Goal: Task Accomplishment & Management: Use online tool/utility

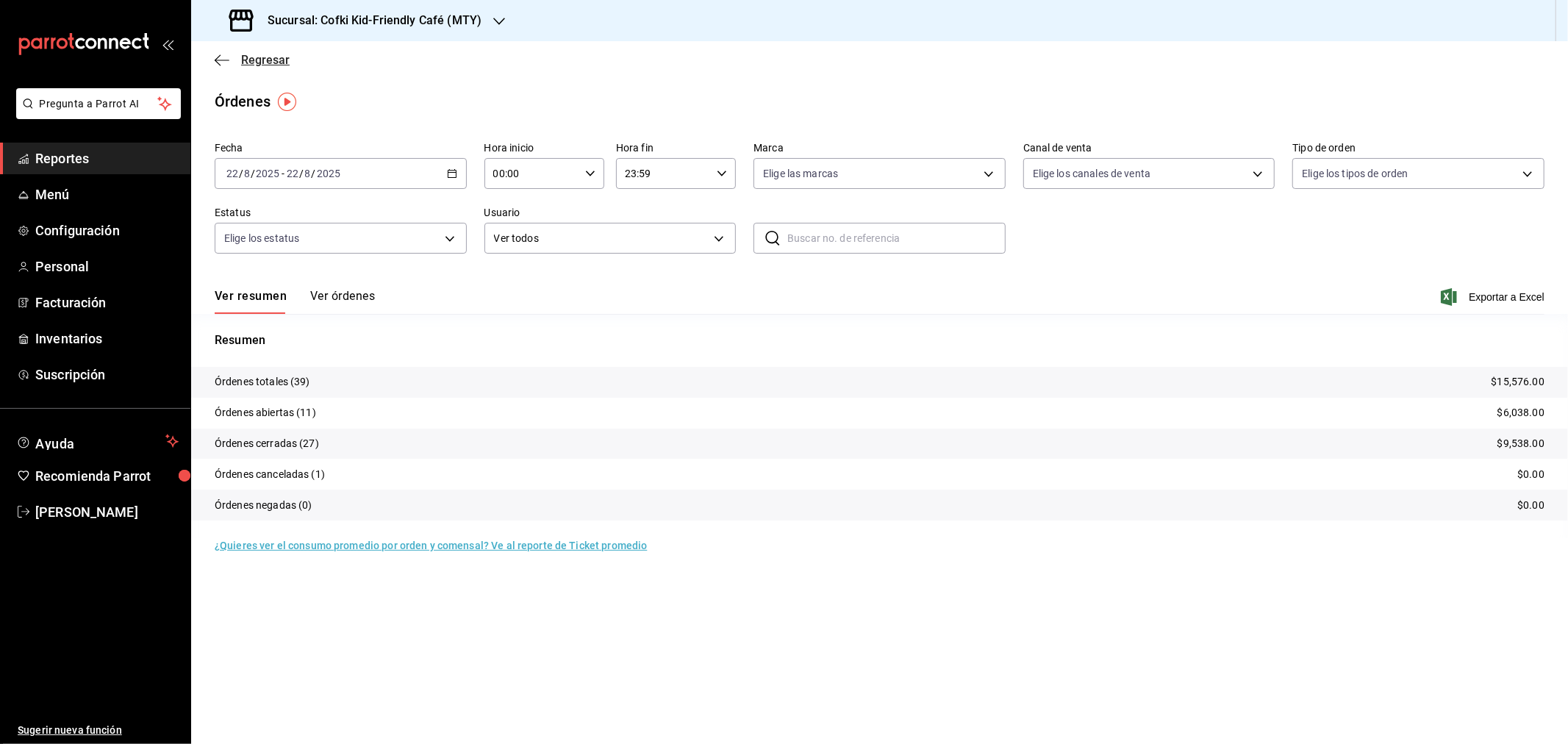
click at [268, 65] on span "Regresar" at bounding box center [266, 60] width 49 height 14
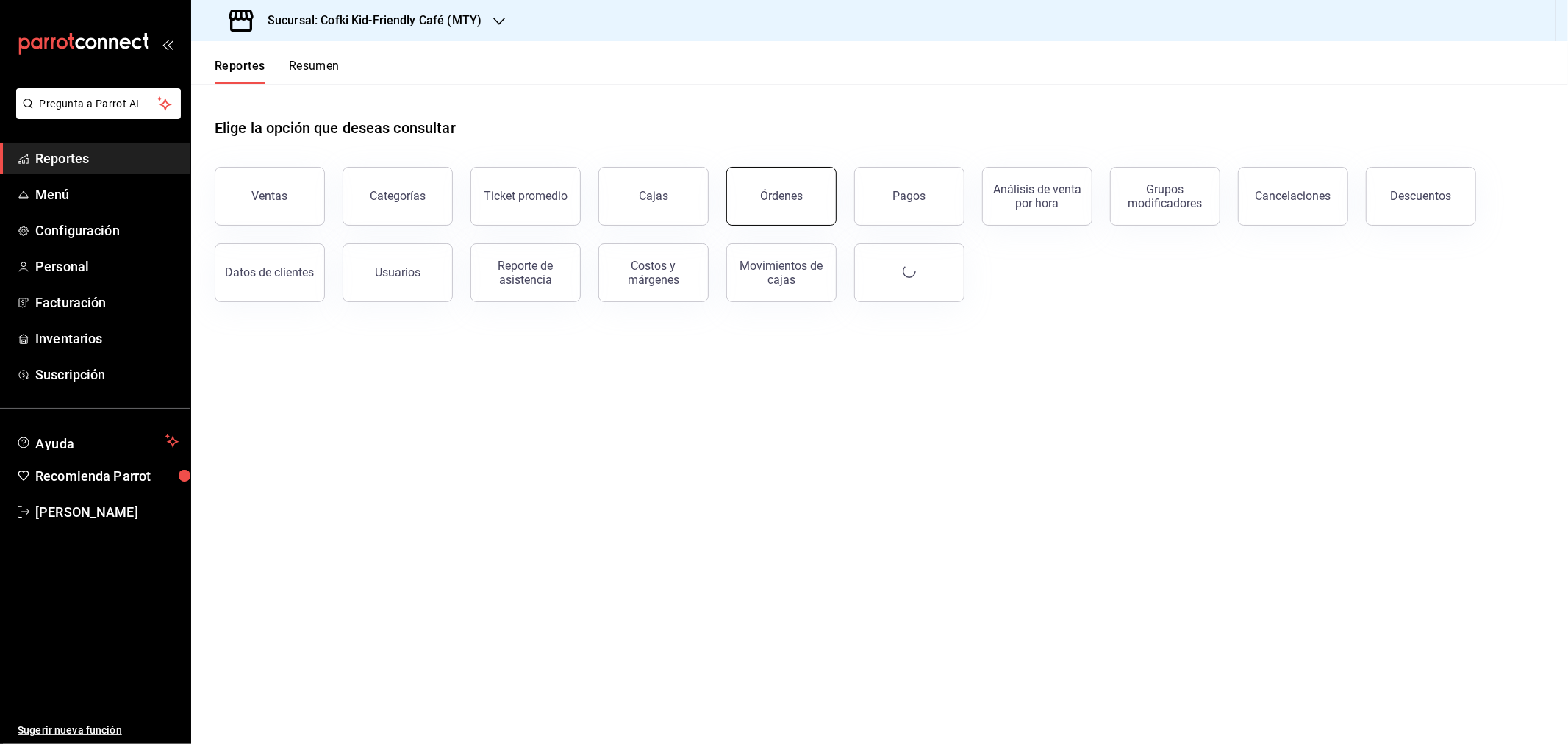
click at [789, 192] on div "Órdenes" at bounding box center [781, 196] width 43 height 14
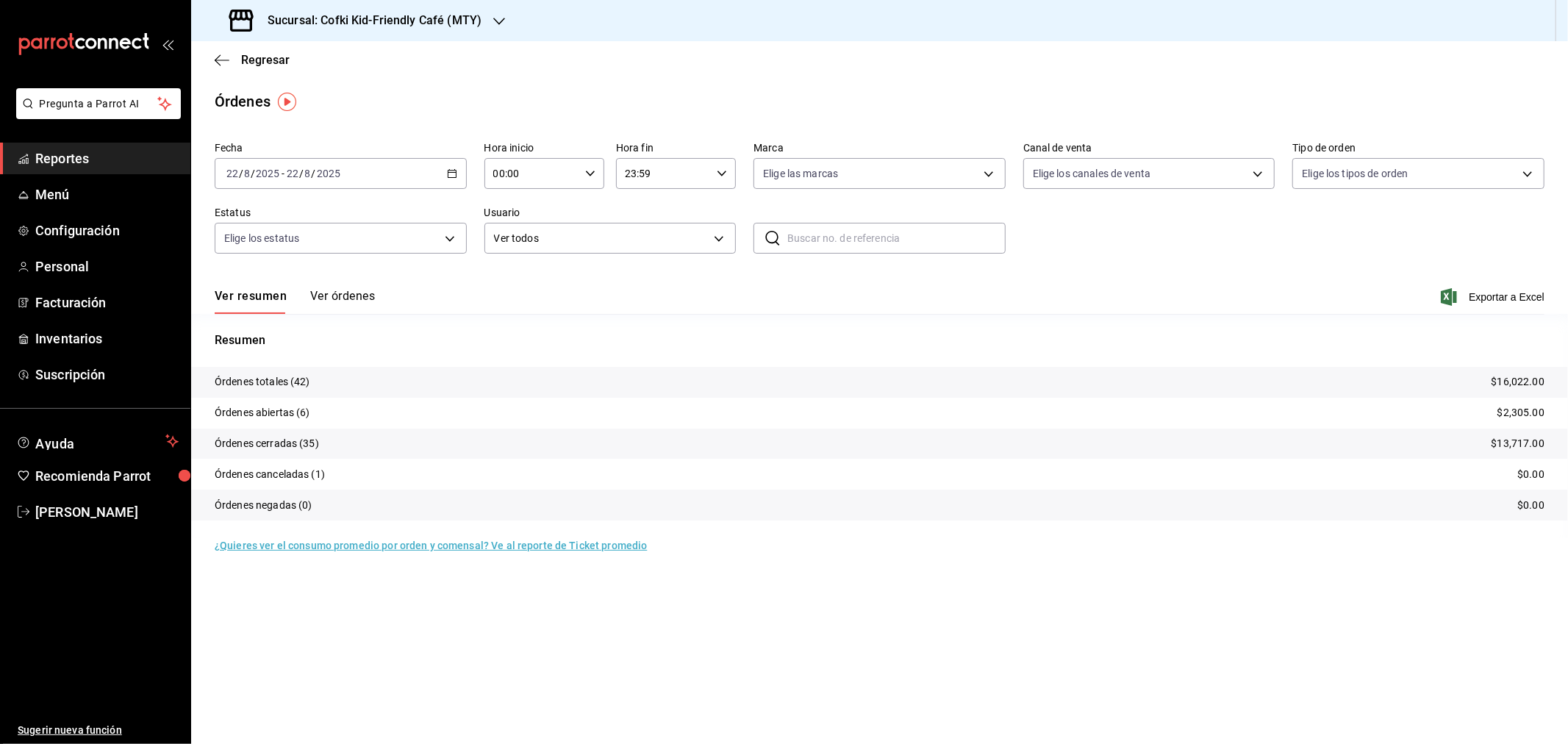
click at [335, 288] on div "Ver resumen Ver órdenes Exportar a Excel" at bounding box center [879, 292] width 1330 height 43
click at [341, 295] on button "Ver órdenes" at bounding box center [343, 301] width 65 height 25
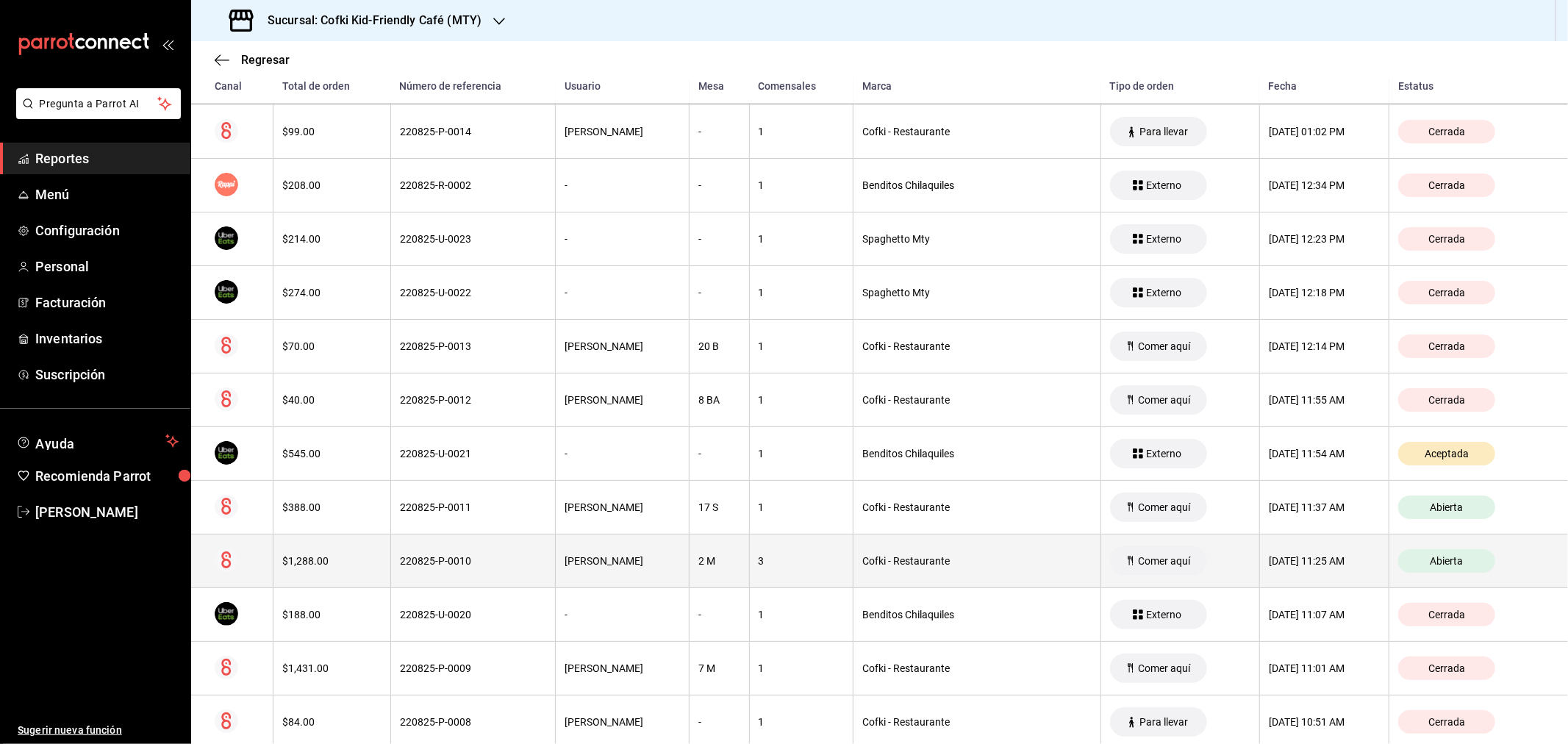
scroll to position [327, 0]
click at [347, 563] on div "$1,288.00" at bounding box center [332, 559] width 99 height 11
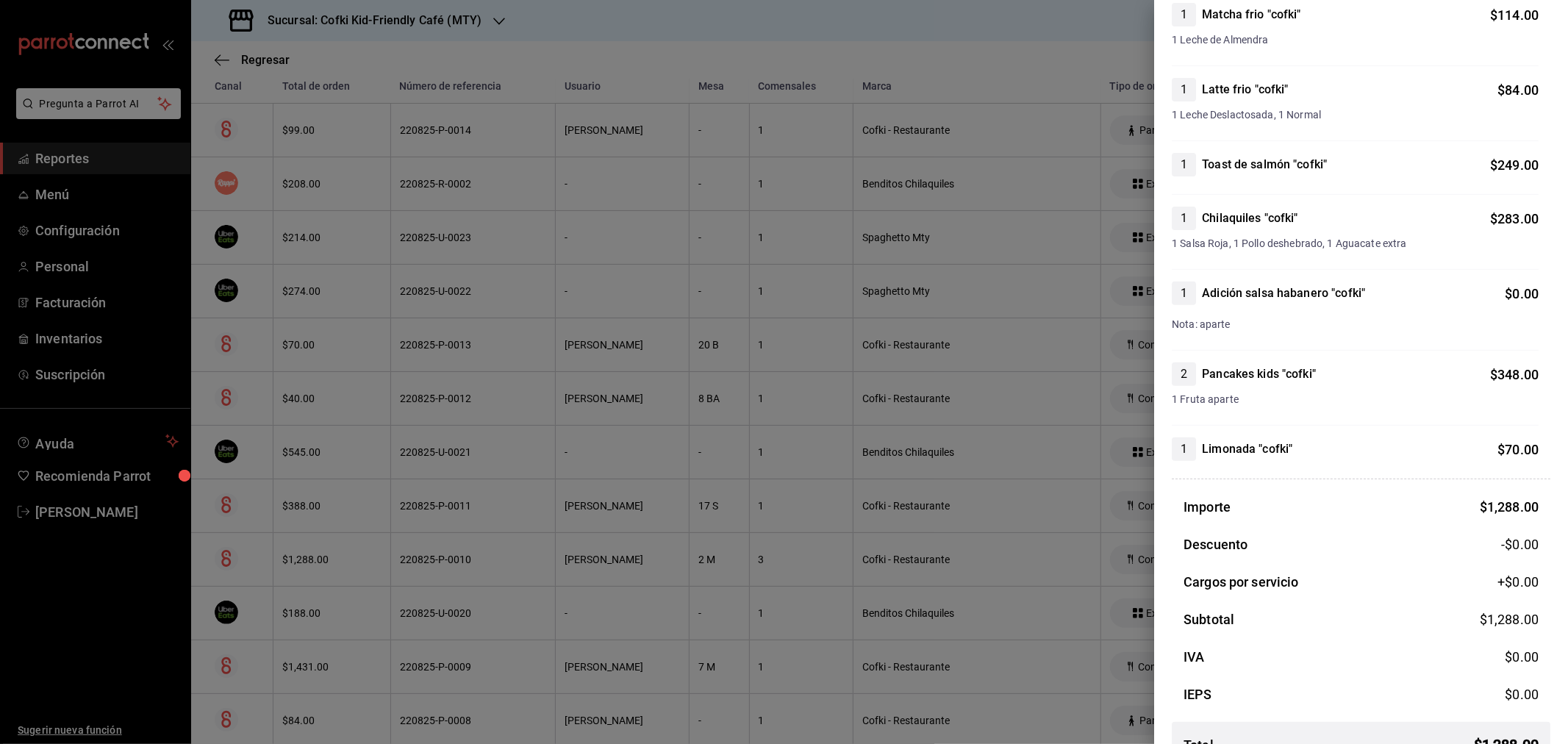
click at [776, 445] on div at bounding box center [784, 372] width 1568 height 744
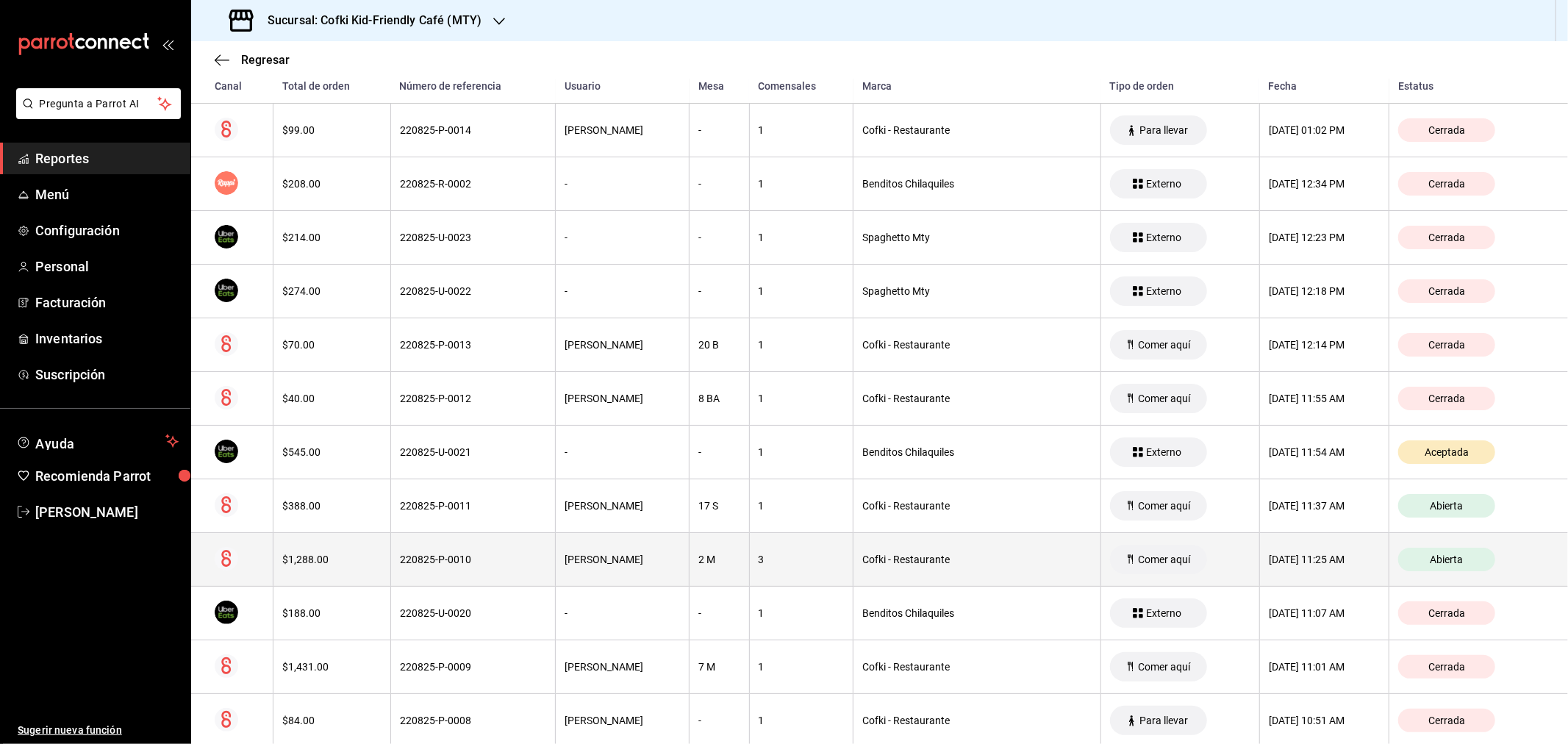
click at [304, 556] on div "$1,288.00" at bounding box center [332, 559] width 99 height 11
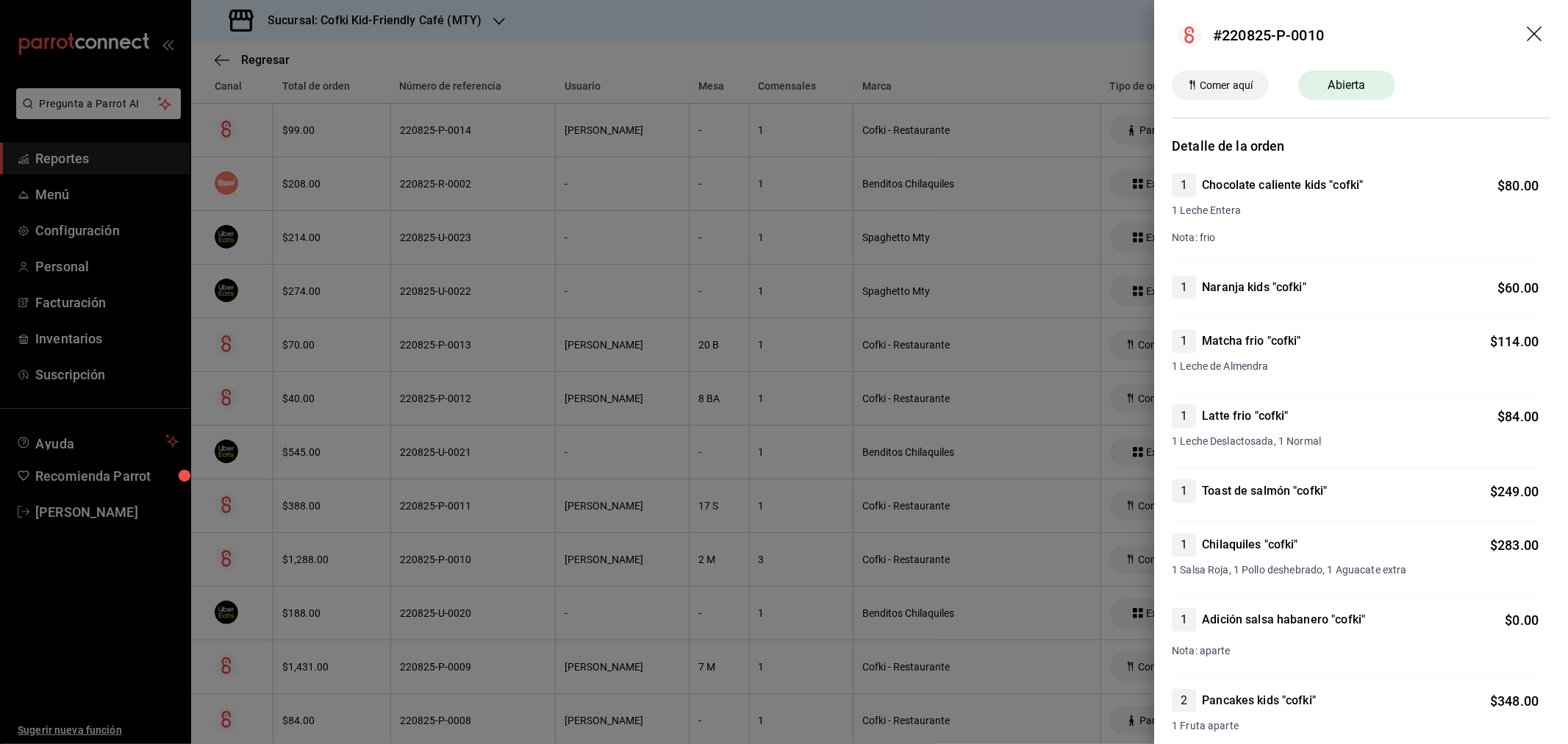
click at [1527, 27] on icon "drag" at bounding box center [1535, 35] width 18 height 18
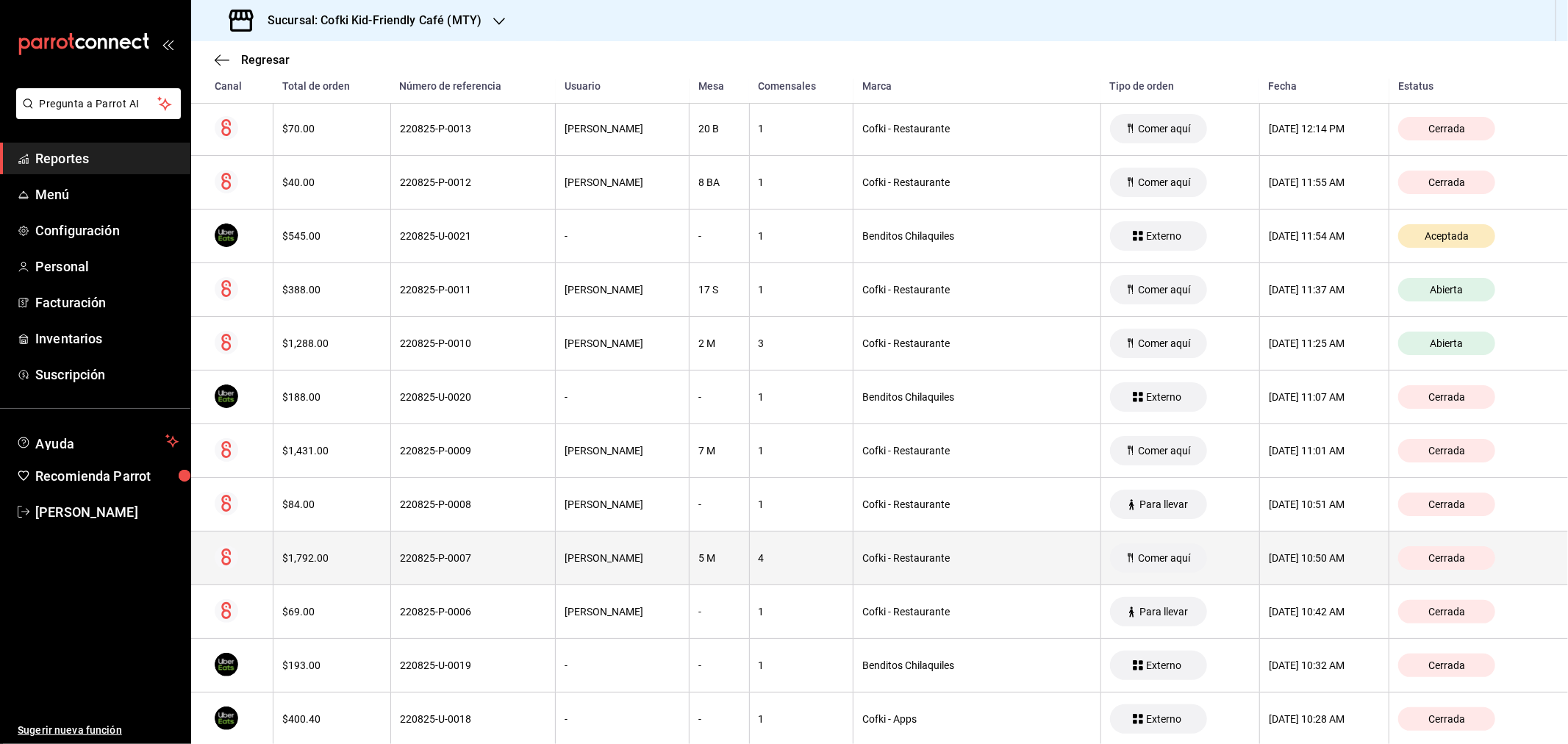
scroll to position [572, 0]
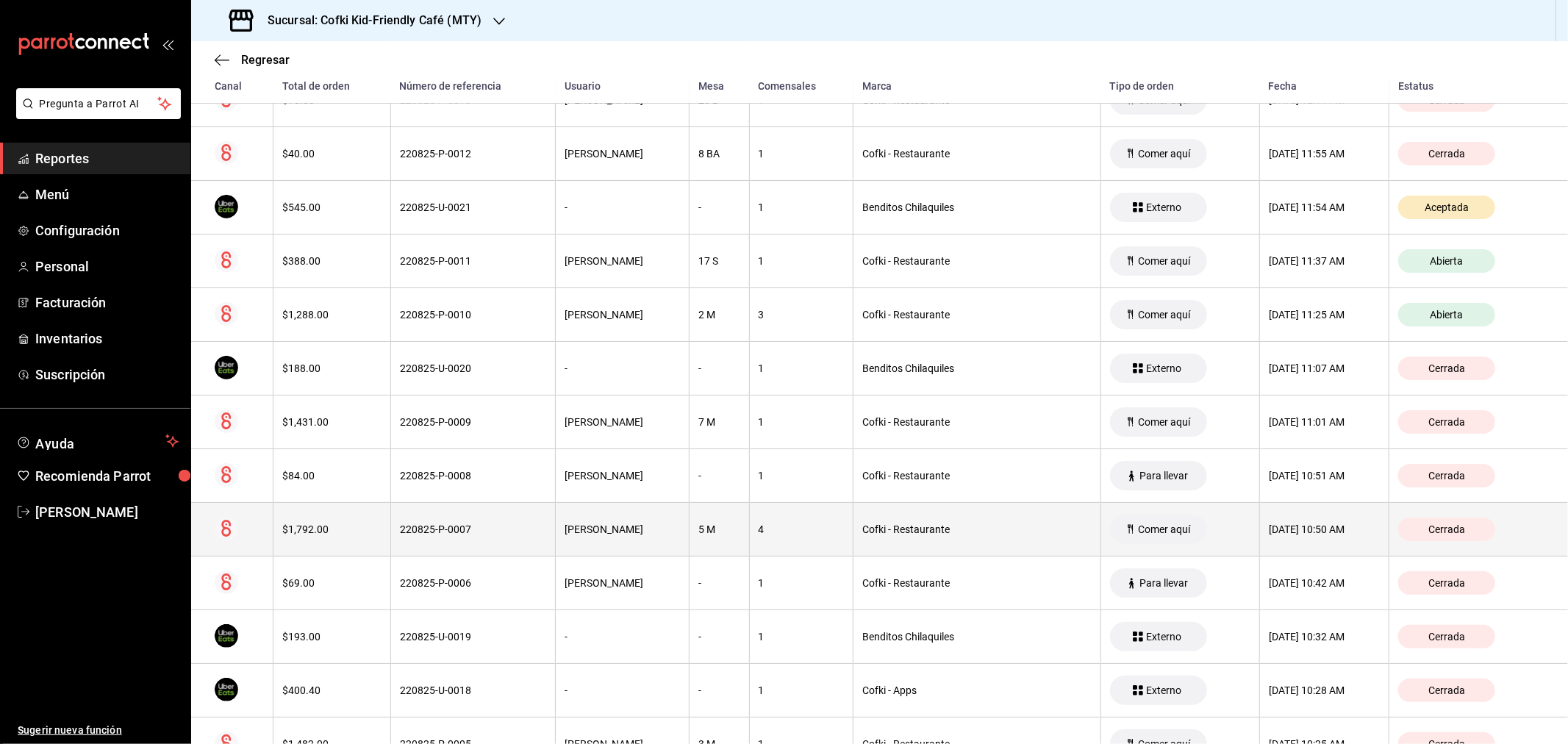
click at [310, 523] on th "$1,792.00" at bounding box center [332, 530] width 118 height 53
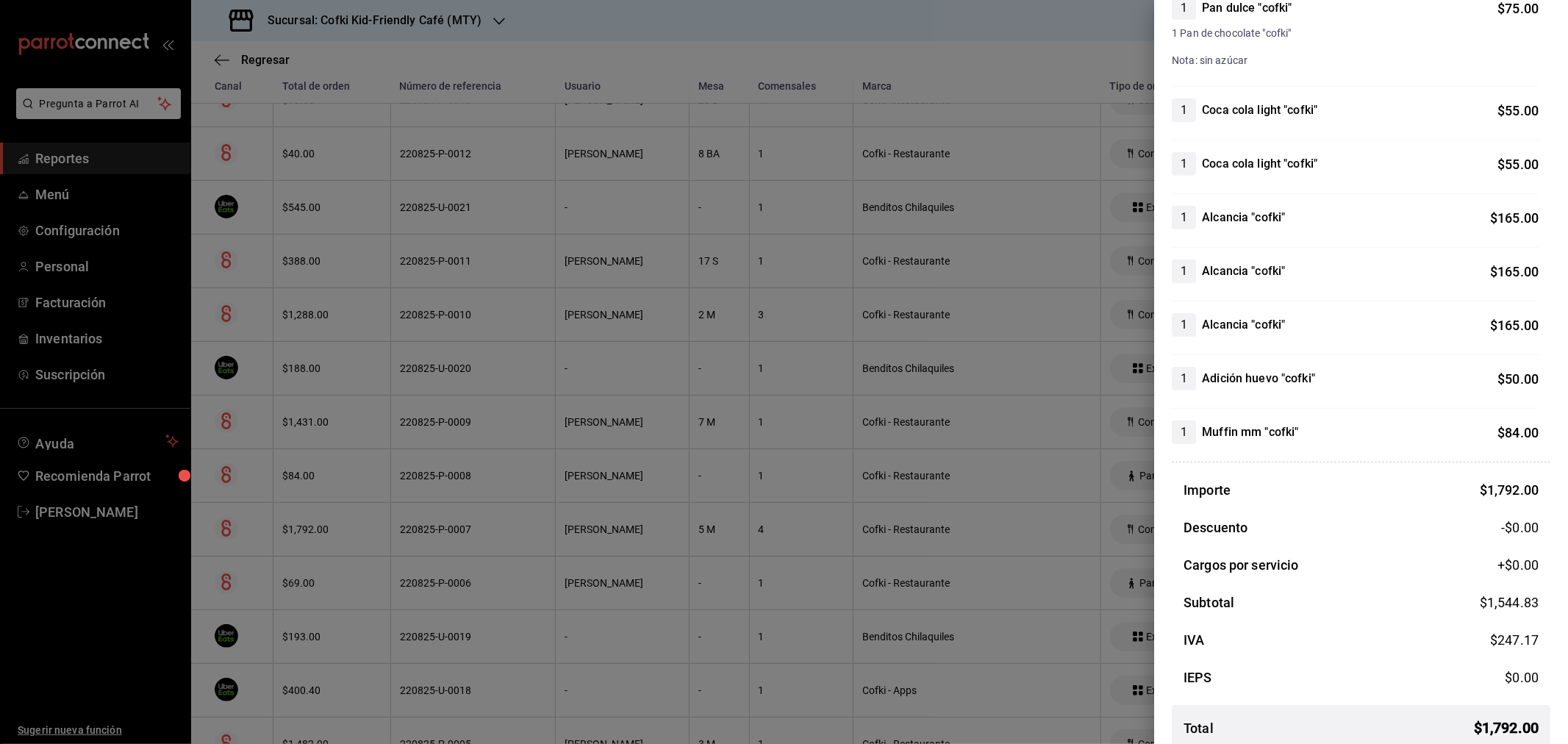
scroll to position [787, 0]
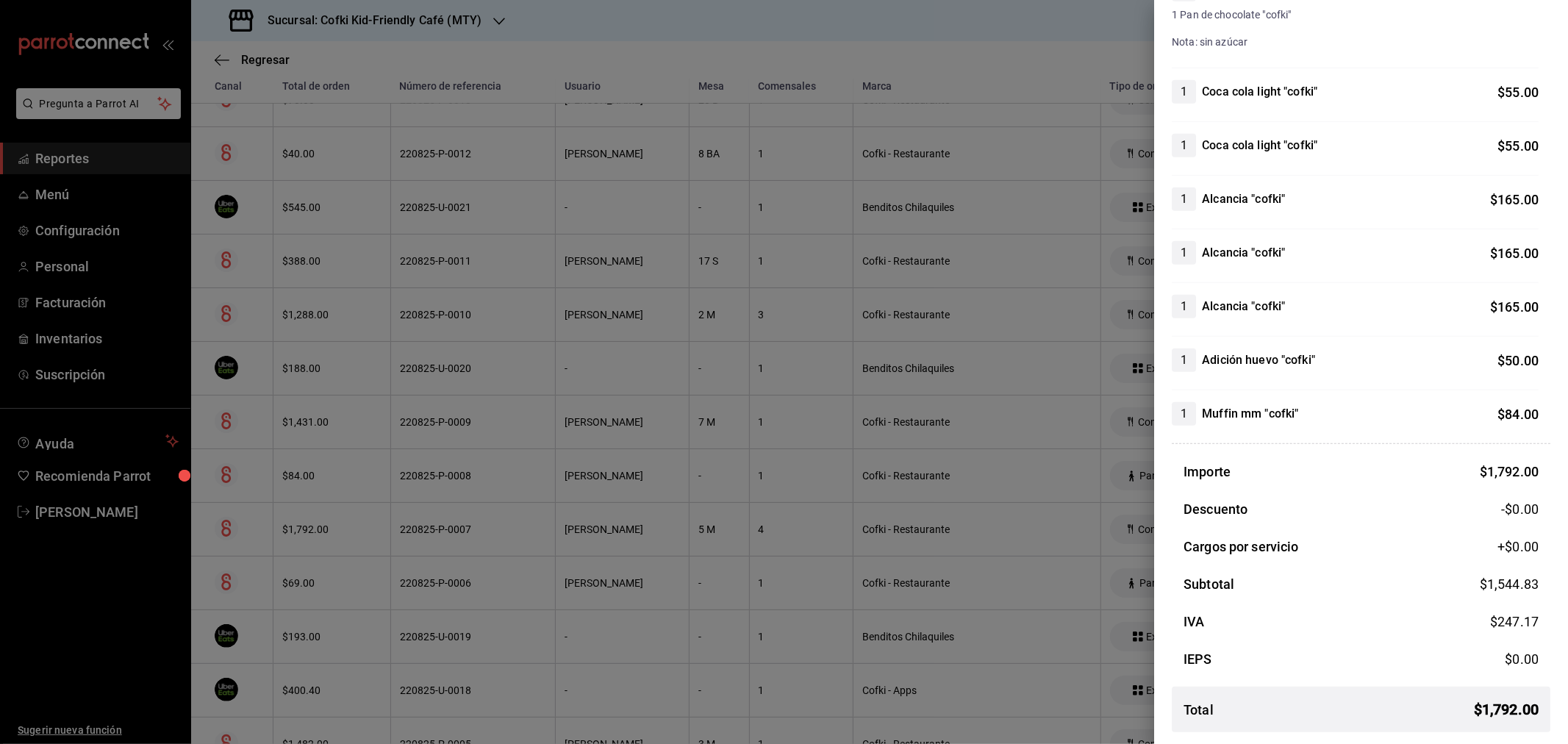
click at [494, 543] on div at bounding box center [784, 372] width 1568 height 744
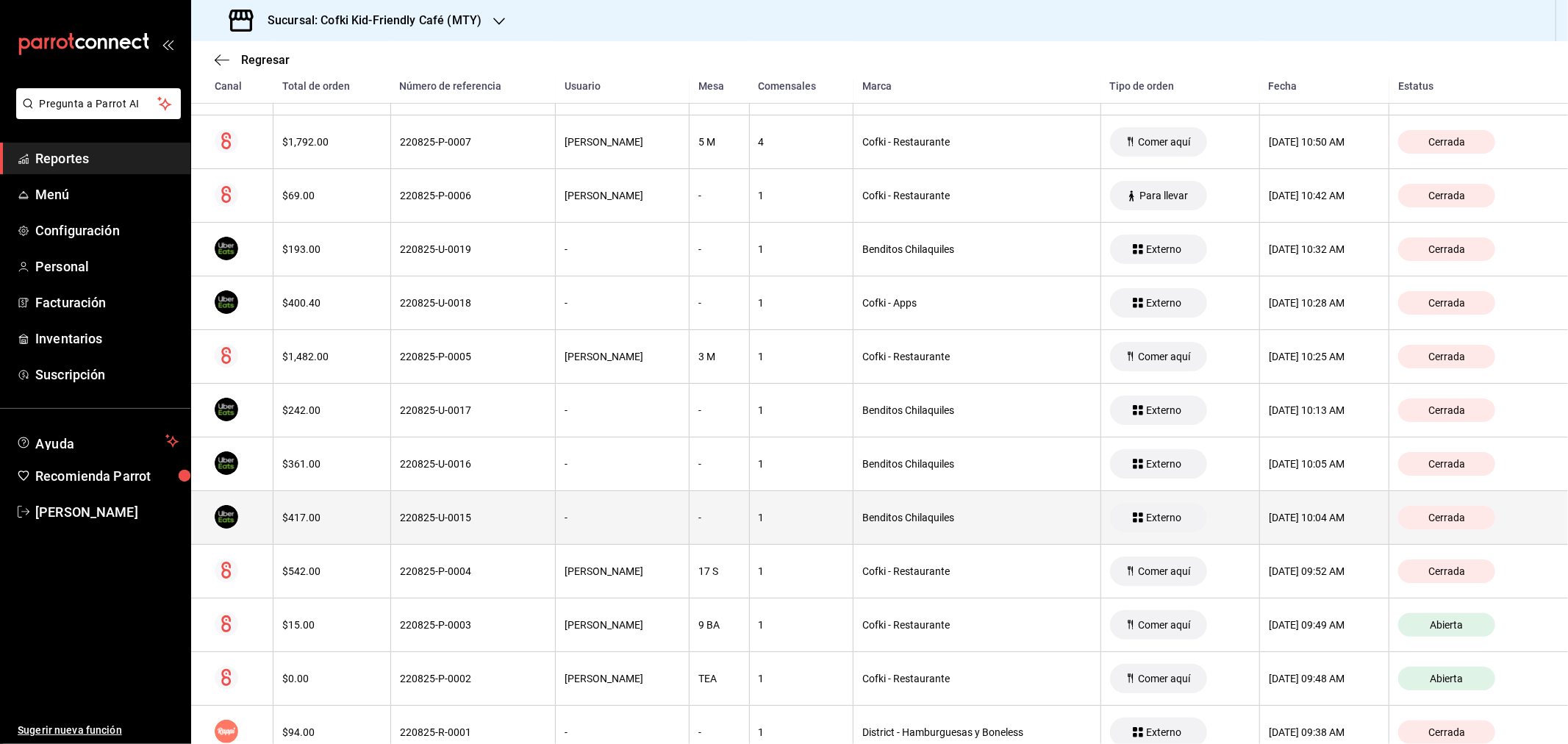
scroll to position [980, 0]
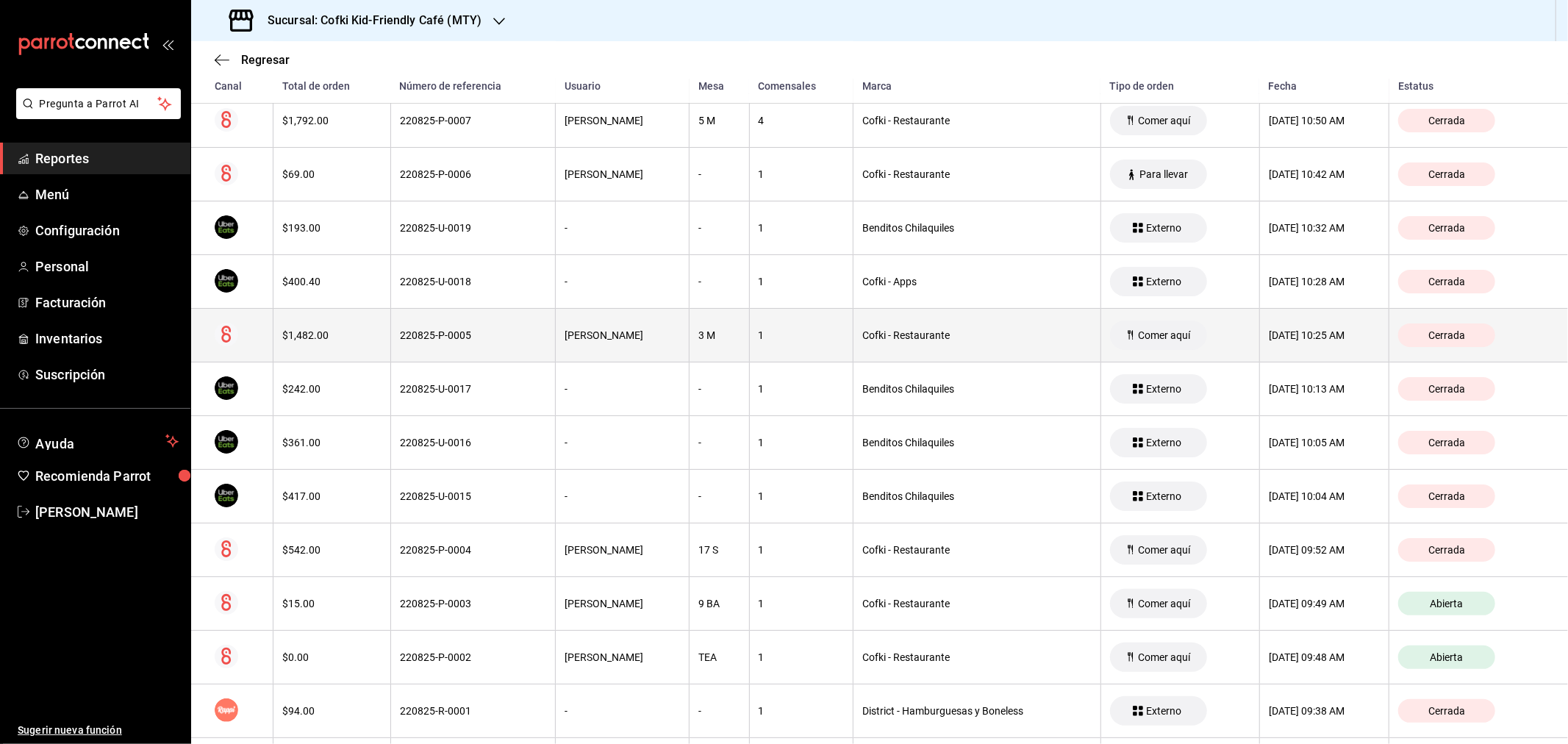
click at [329, 343] on th "$1,482.00" at bounding box center [332, 336] width 118 height 53
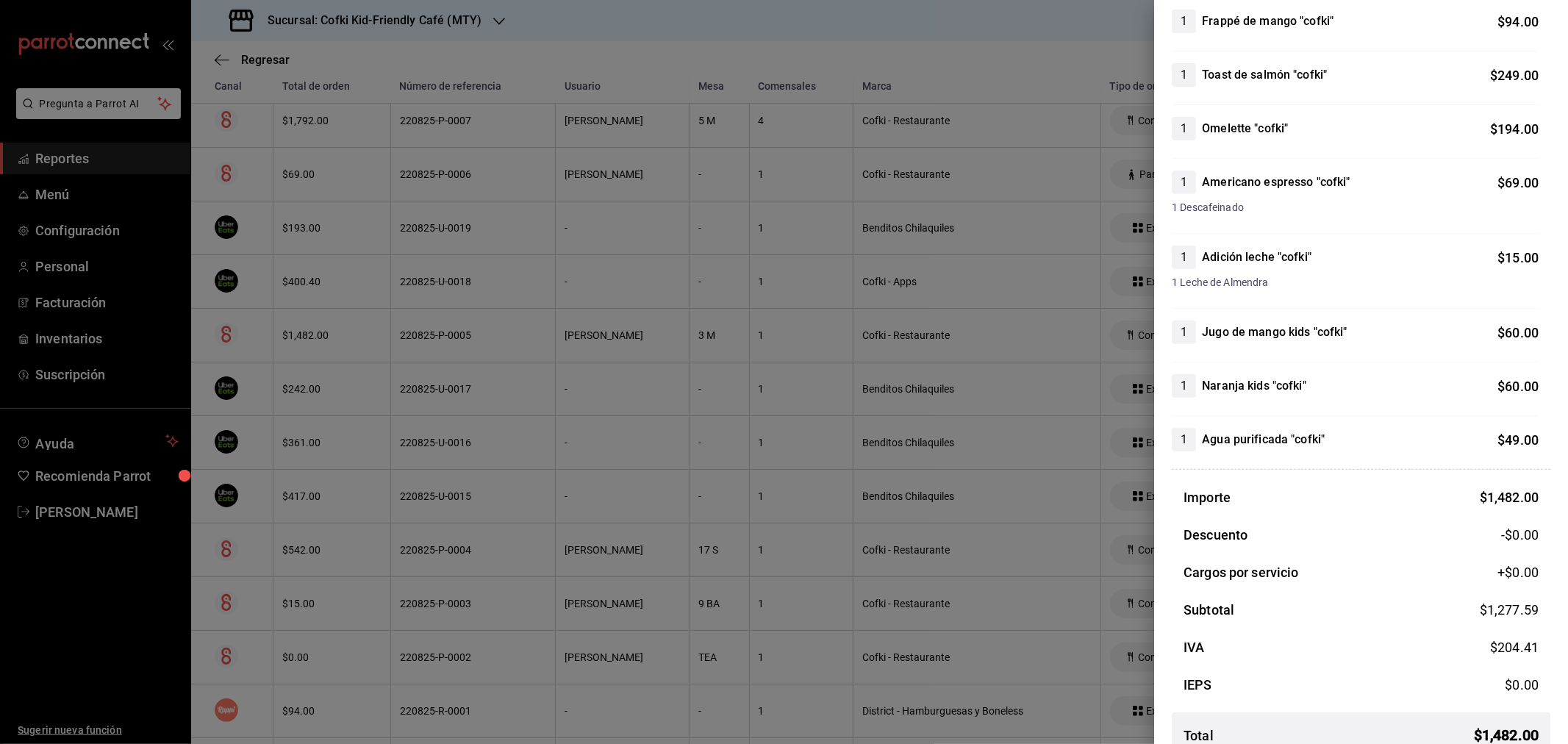
scroll to position [408, 0]
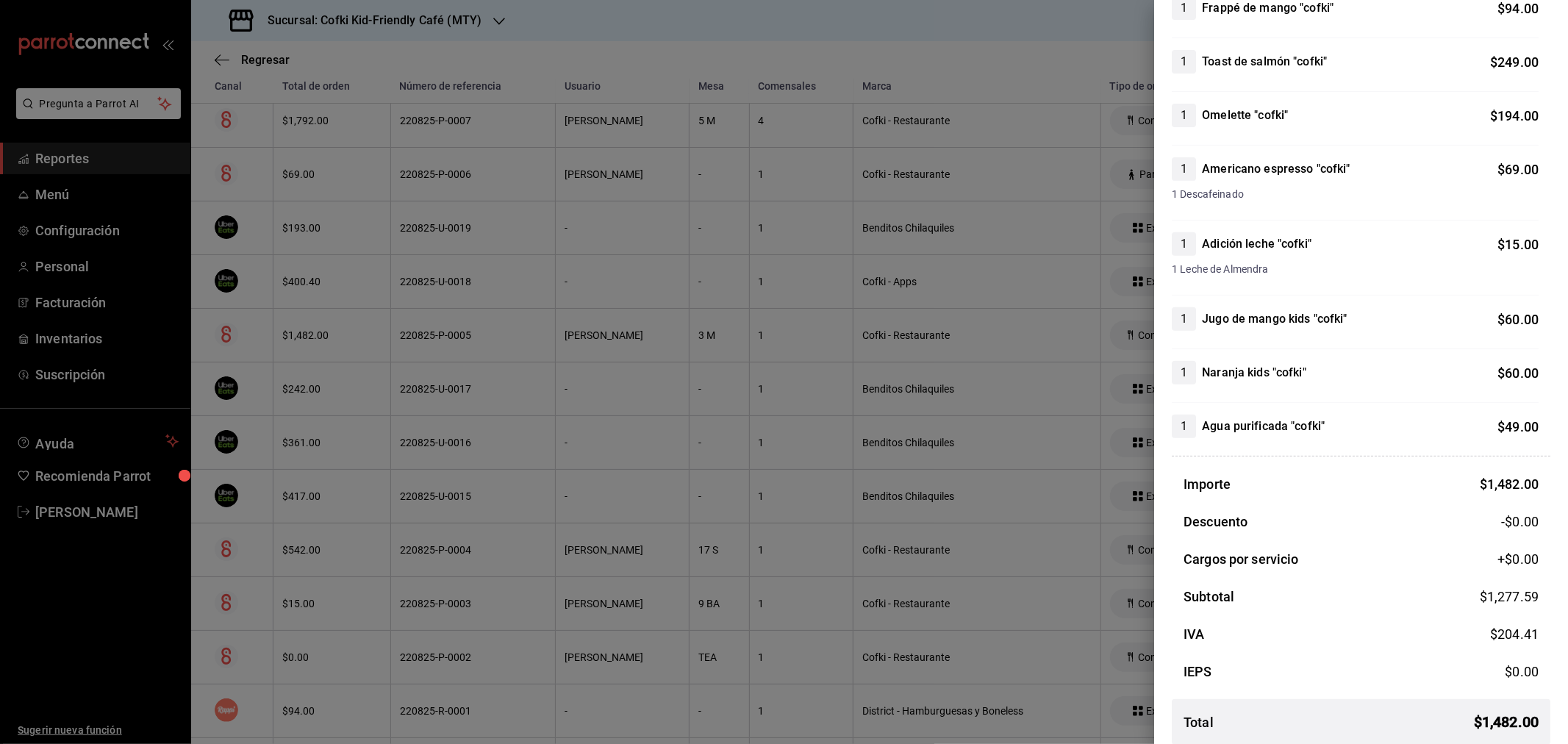
click at [571, 441] on div at bounding box center [784, 372] width 1568 height 744
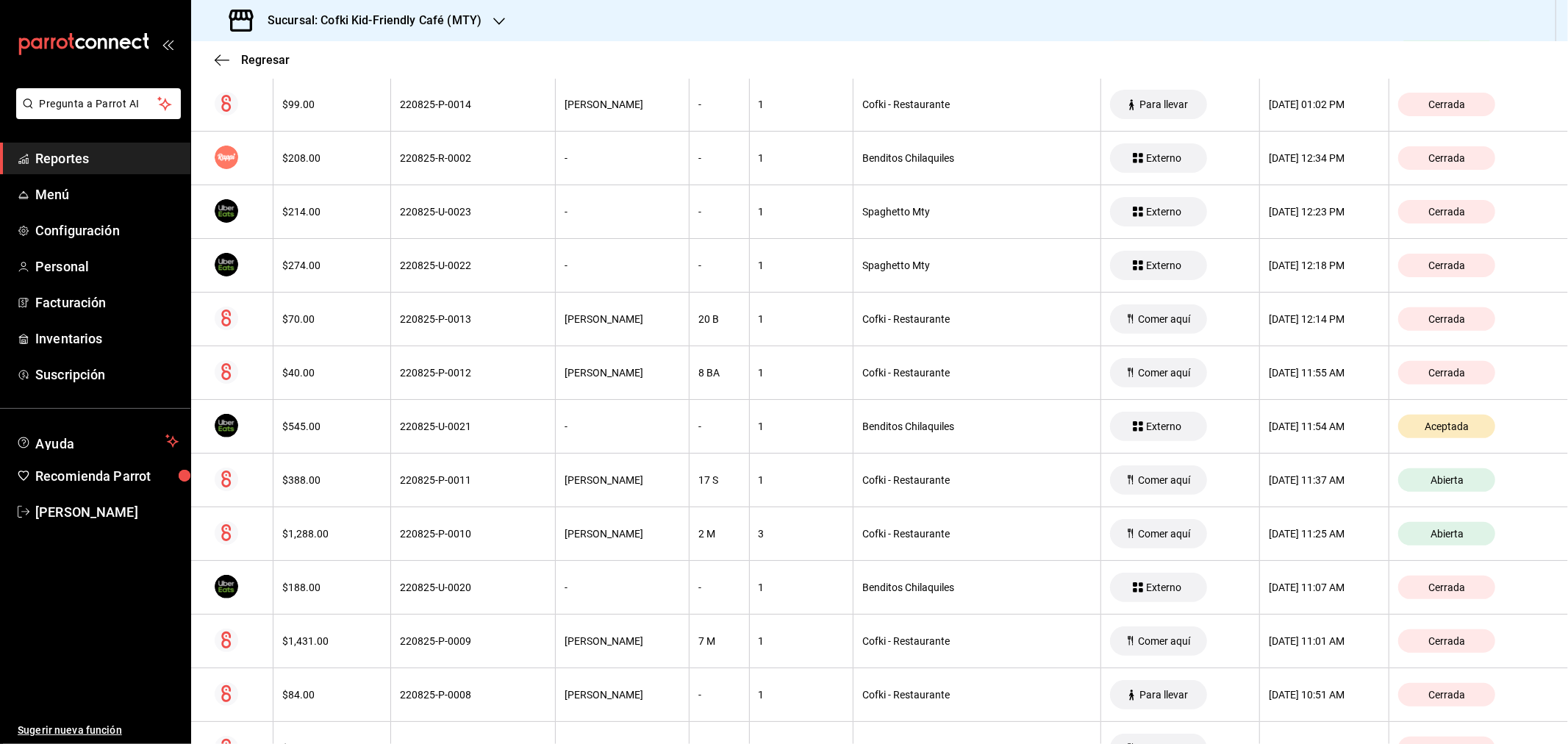
scroll to position [82, 0]
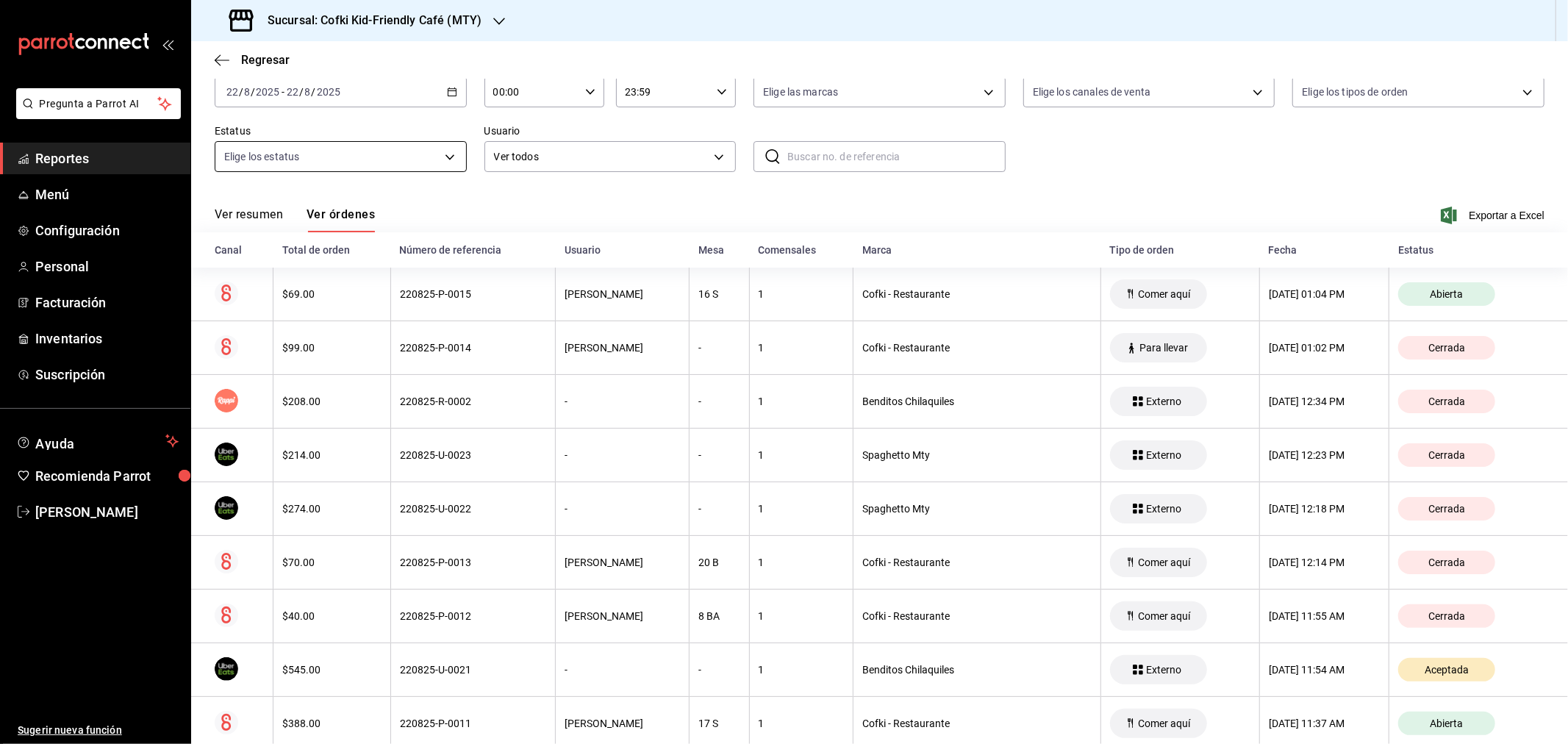
click at [252, 219] on button "Ver resumen" at bounding box center [249, 220] width 69 height 25
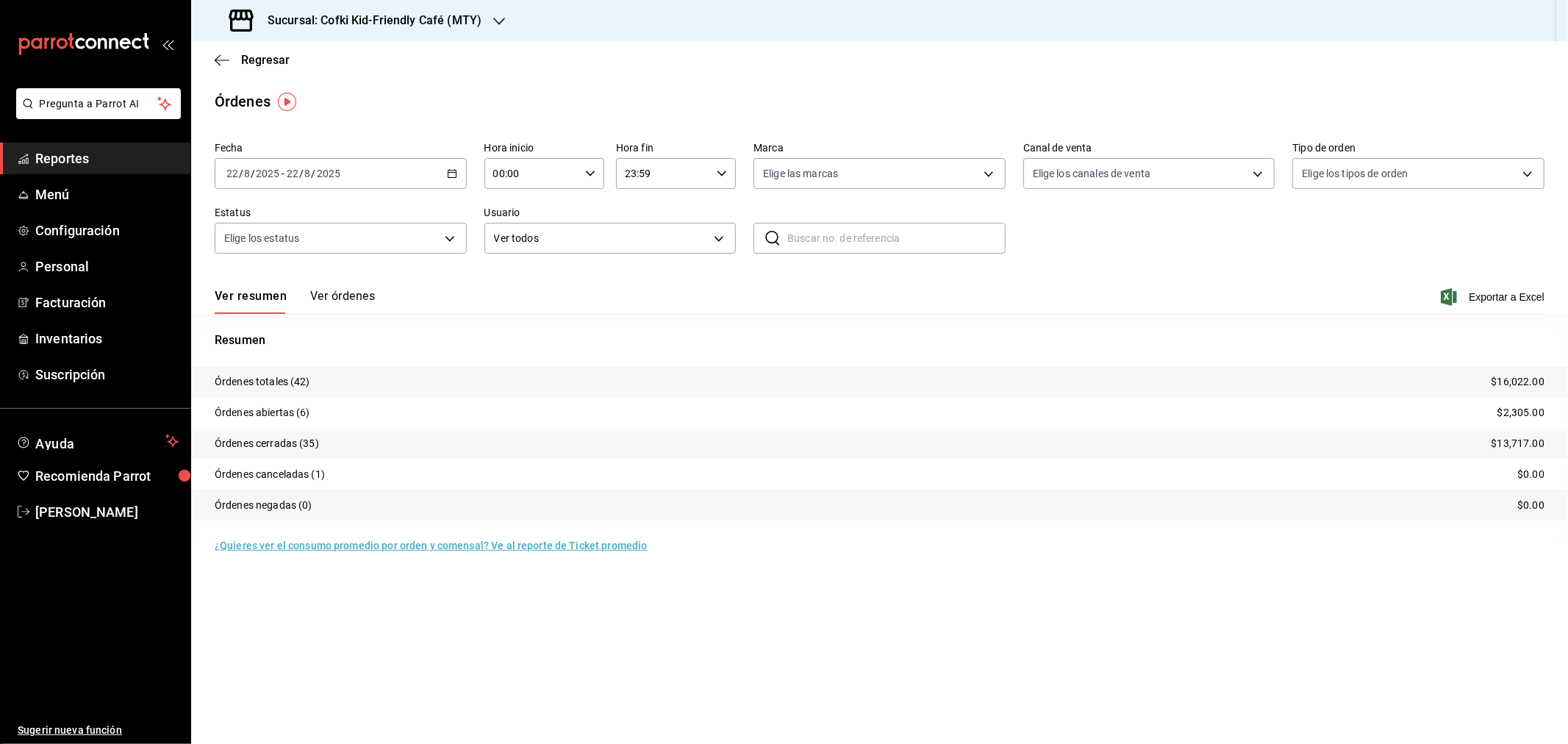
click at [472, 15] on h3 "Sucursal: Cofki Kid-Friendly Café (MTY)" at bounding box center [369, 20] width 226 height 18
click at [332, 87] on div "Cofki Cafe ([GEOGRAPHIC_DATA])" at bounding box center [301, 96] width 221 height 33
click at [322, 298] on button "Ver órdenes" at bounding box center [343, 301] width 65 height 25
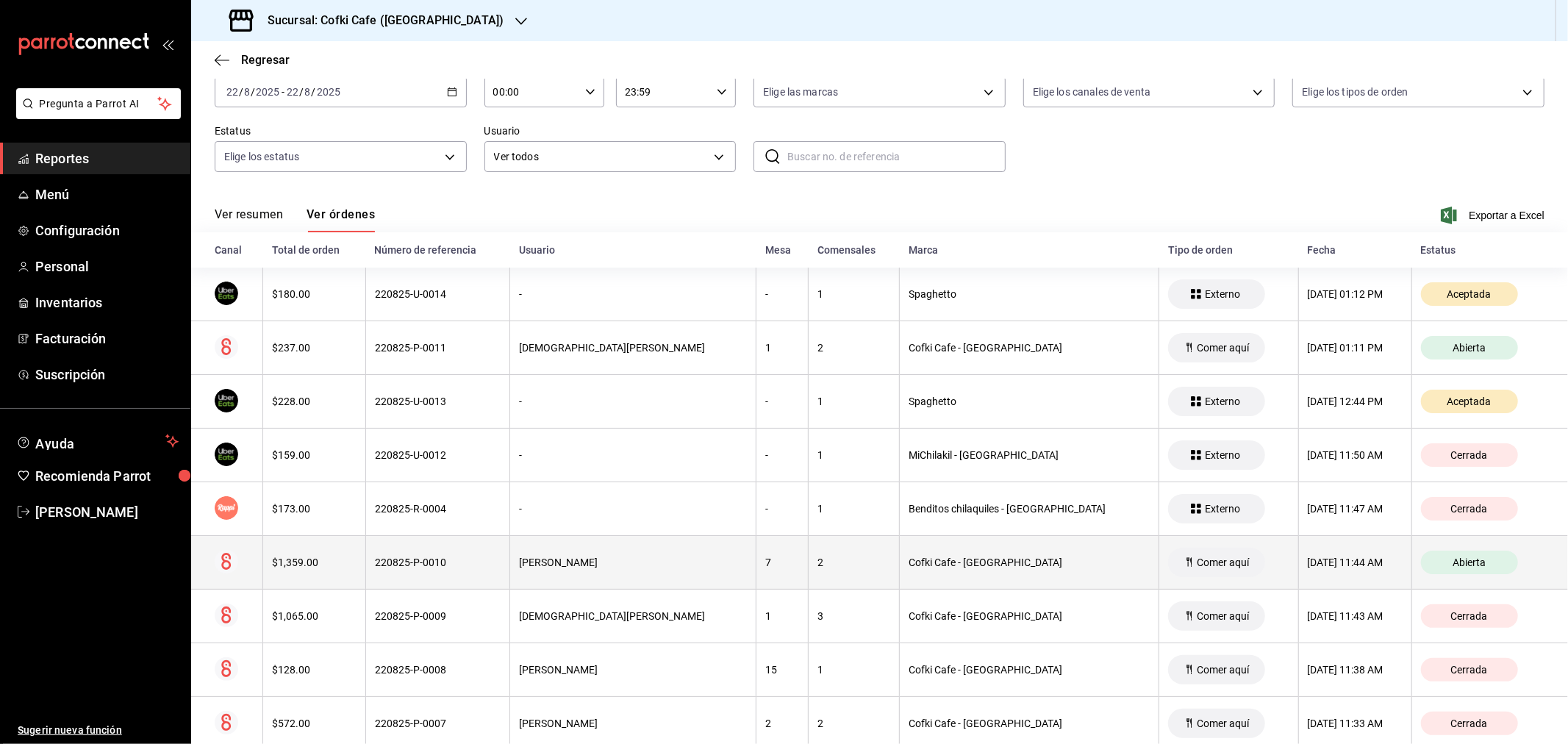
scroll to position [163, 0]
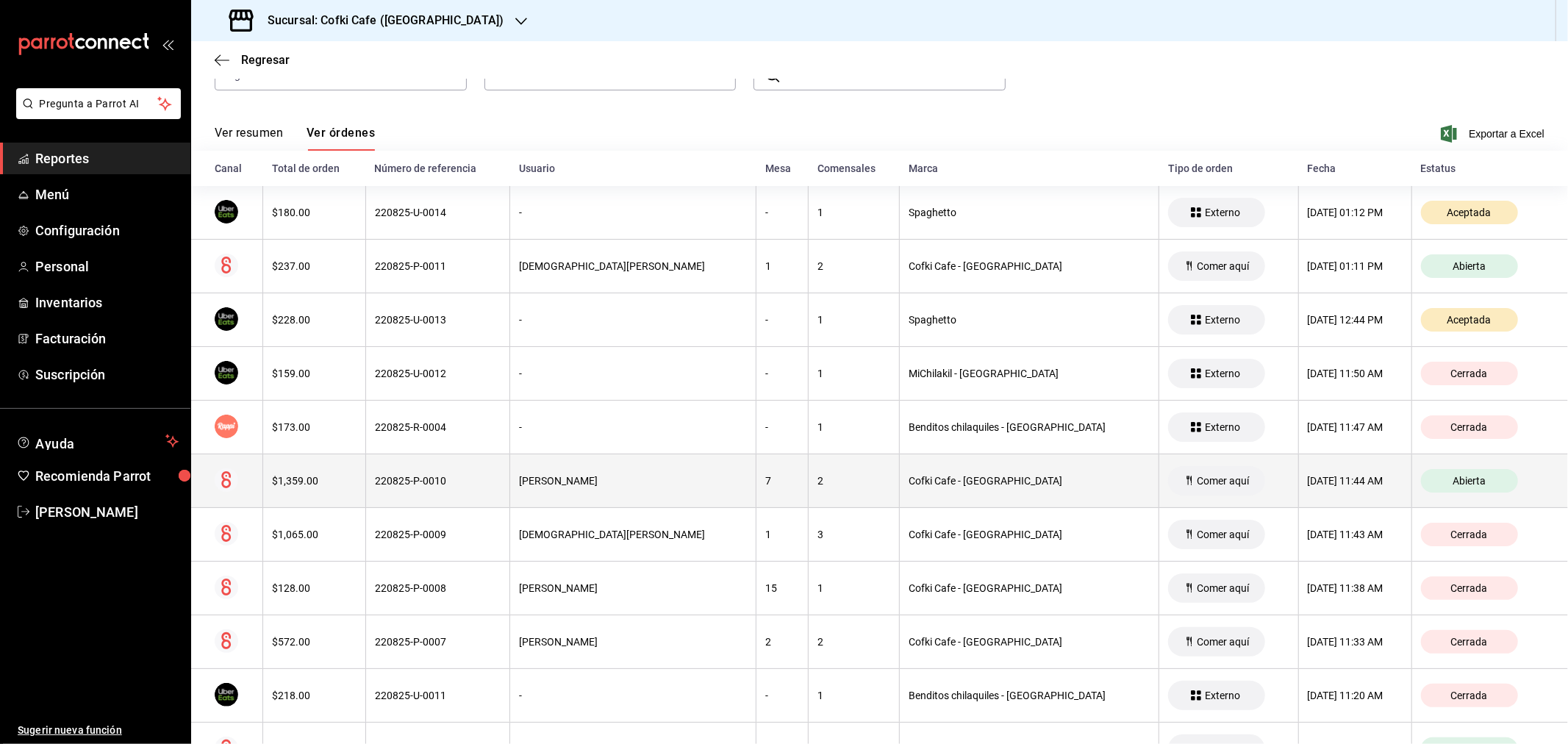
click at [327, 482] on div "$1,359.00" at bounding box center [314, 480] width 85 height 11
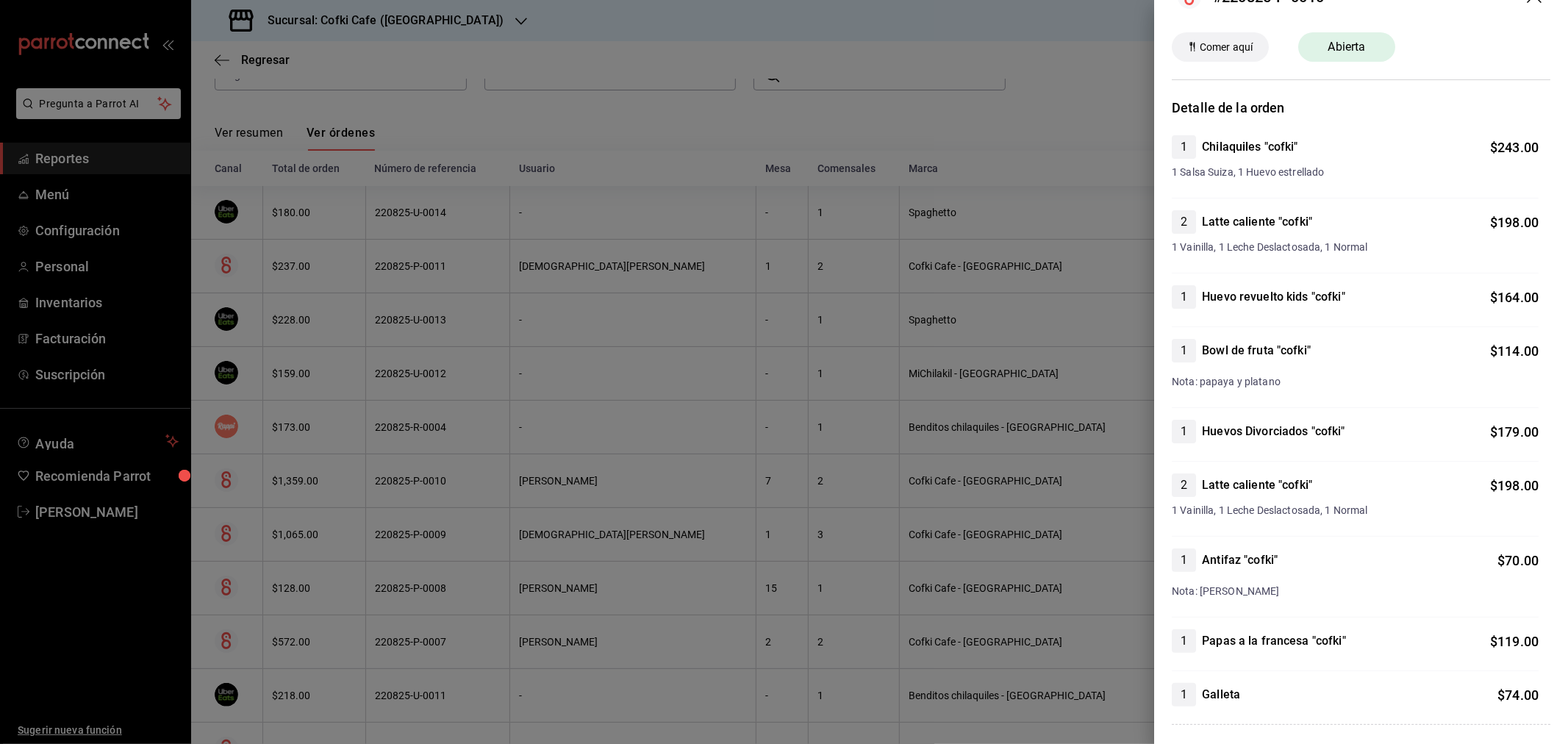
scroll to position [0, 0]
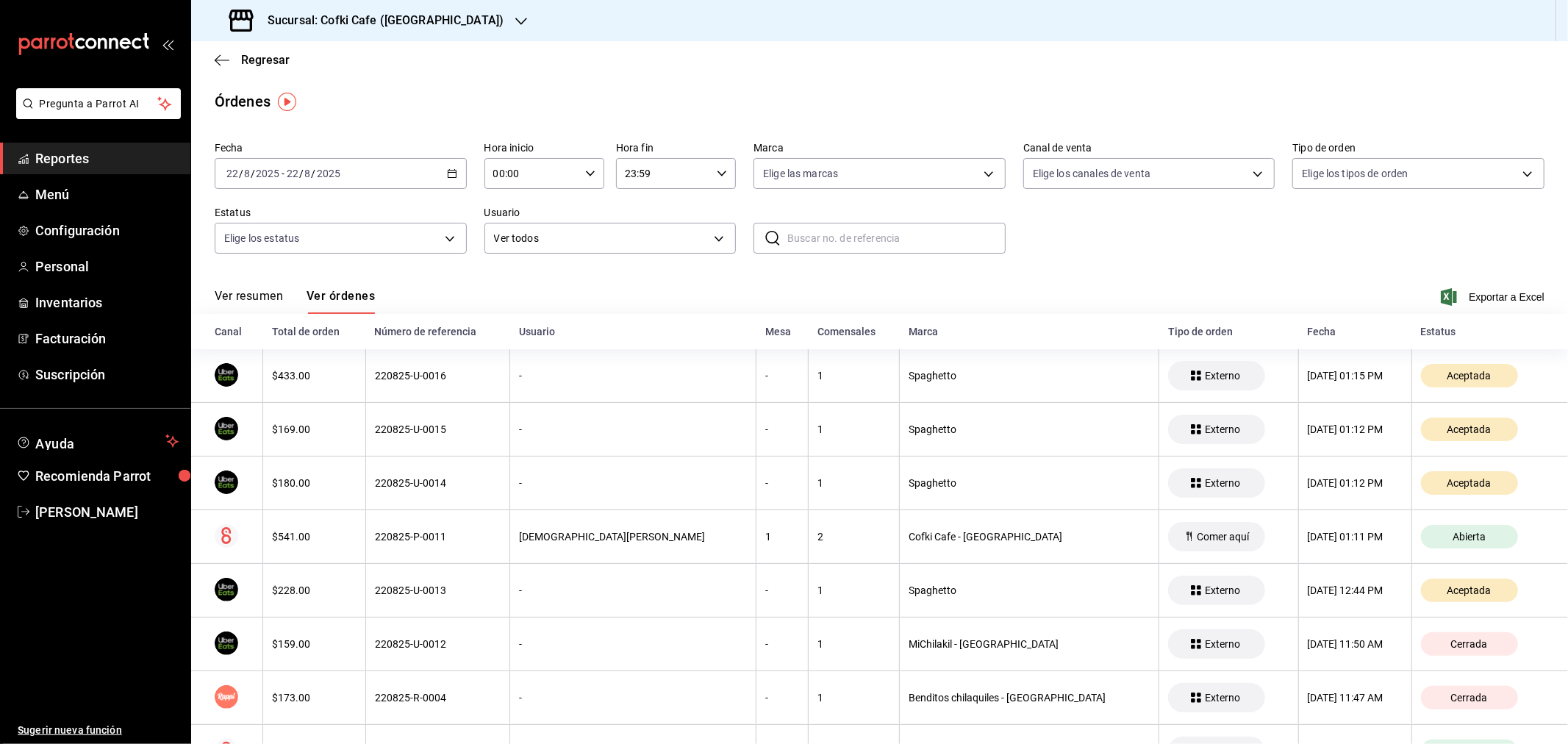
click at [267, 292] on button "Ver resumen" at bounding box center [249, 301] width 69 height 25
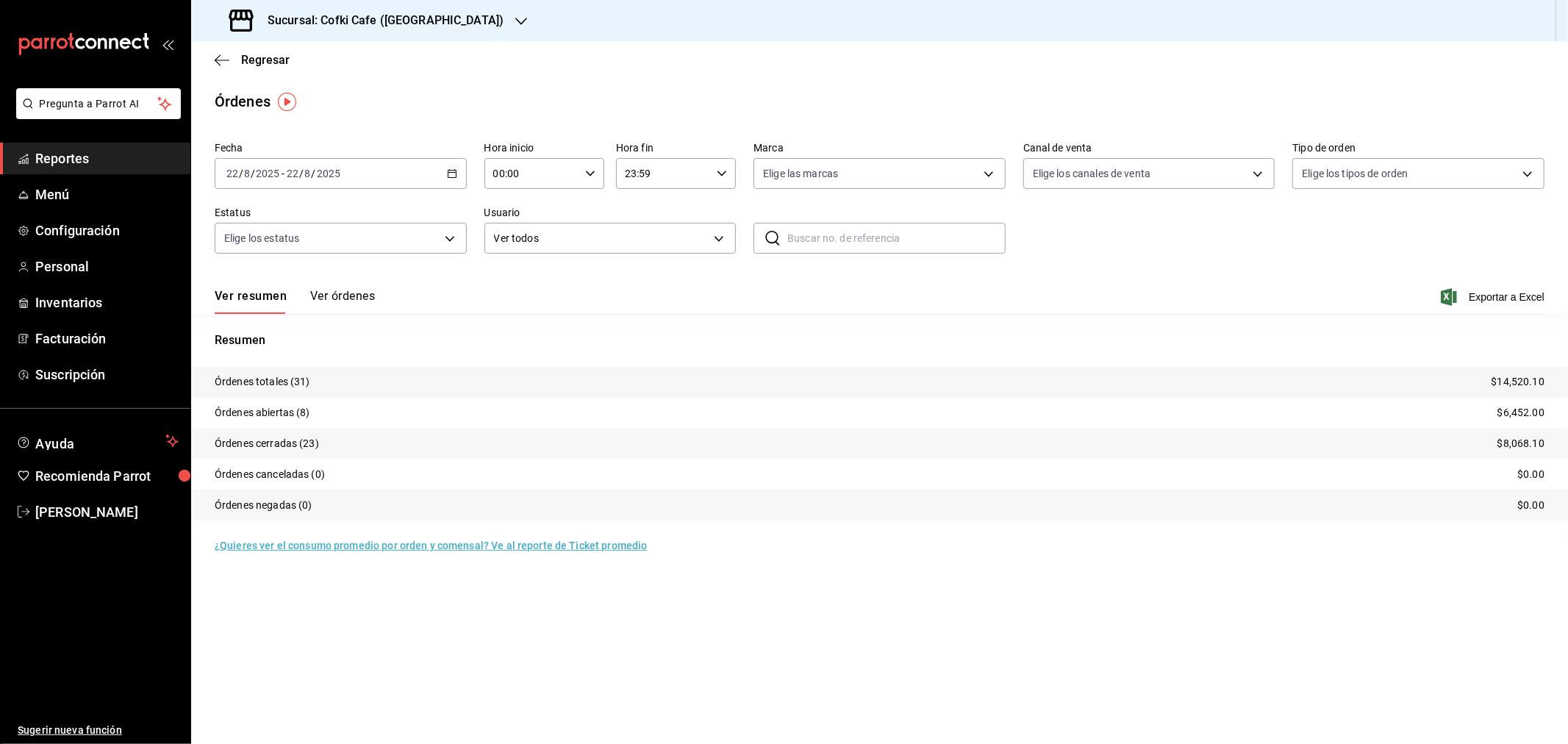
click at [428, 24] on h3 "Sucursal: Cofki Cafe ([GEOGRAPHIC_DATA])" at bounding box center [379, 20] width 248 height 18
click at [341, 96] on div "Cofki Cafe ([GEOGRAPHIC_DATA])" at bounding box center [301, 97] width 197 height 15
click at [385, 12] on h3 "Sucursal: Cofki Cafe ([GEOGRAPHIC_DATA])" at bounding box center [379, 20] width 248 height 18
click at [359, 54] on div "Cofki Kid-Friendly Café (MTY)" at bounding box center [301, 63] width 221 height 33
